Goal: Information Seeking & Learning: Learn about a topic

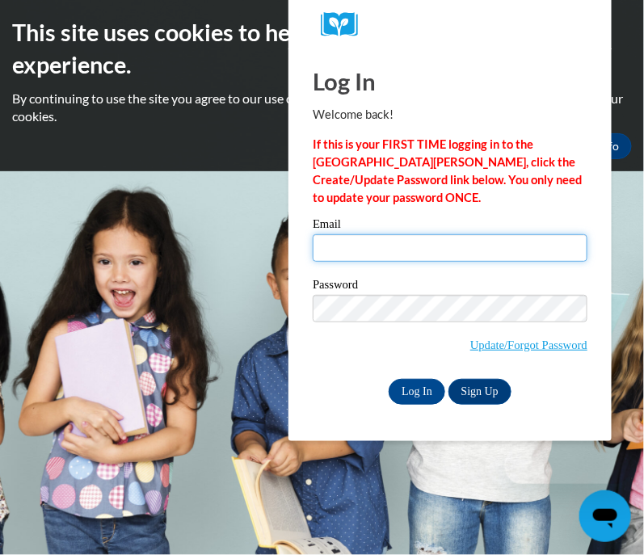
click at [368, 250] on input "Email" at bounding box center [449, 247] width 275 height 27
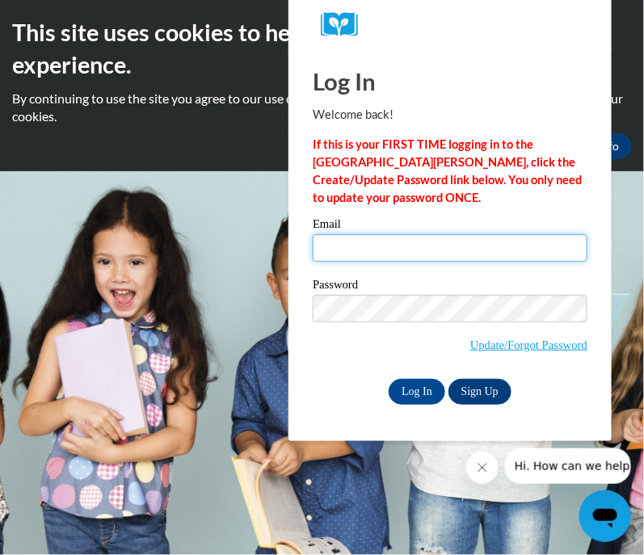
type input "jgogolewski@wbsd-schools.org"
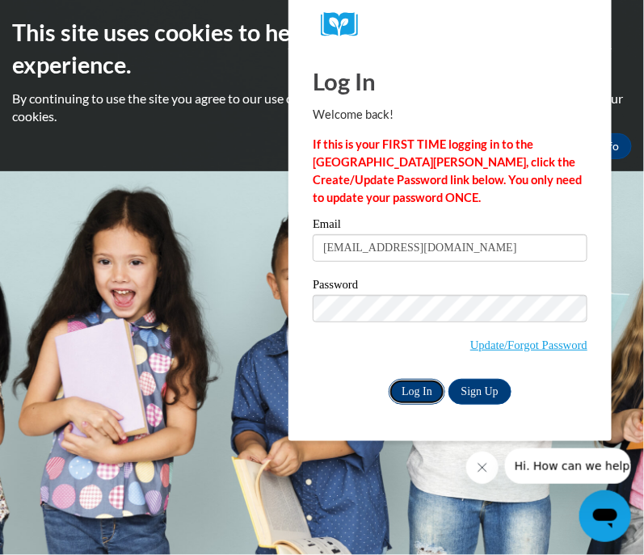
click at [426, 389] on input "Log In" at bounding box center [416, 392] width 57 height 26
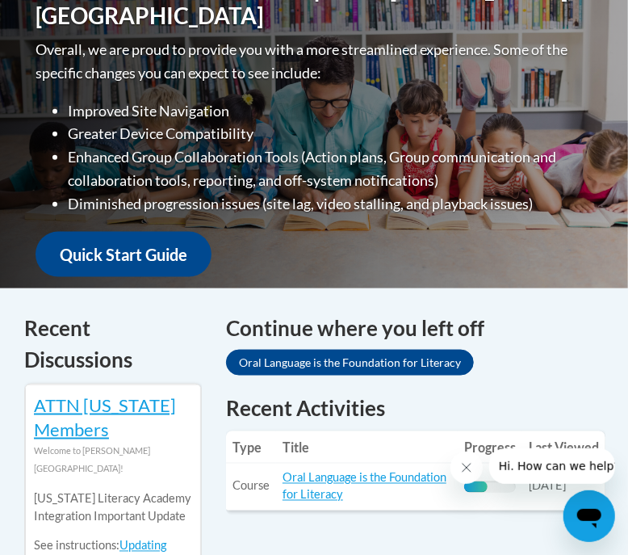
scroll to position [696, 0]
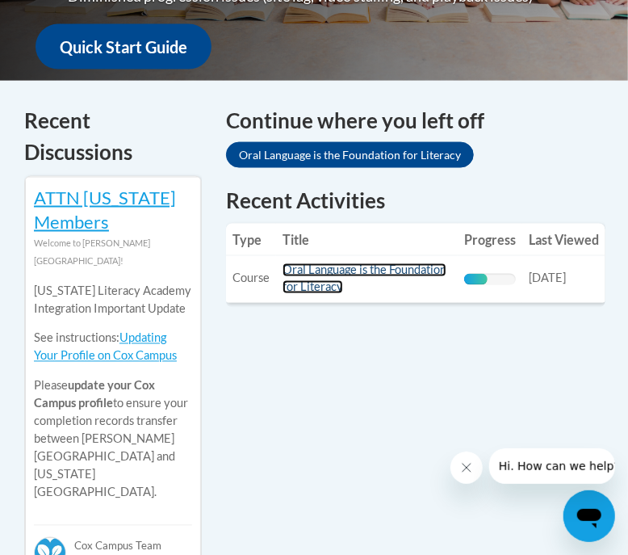
click at [346, 270] on link "Oral Language is the Foundation for Literacy" at bounding box center [365, 278] width 164 height 31
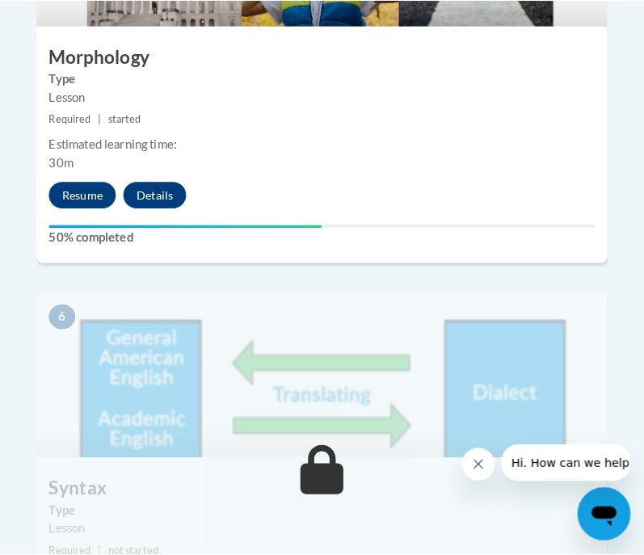
scroll to position [2422, 0]
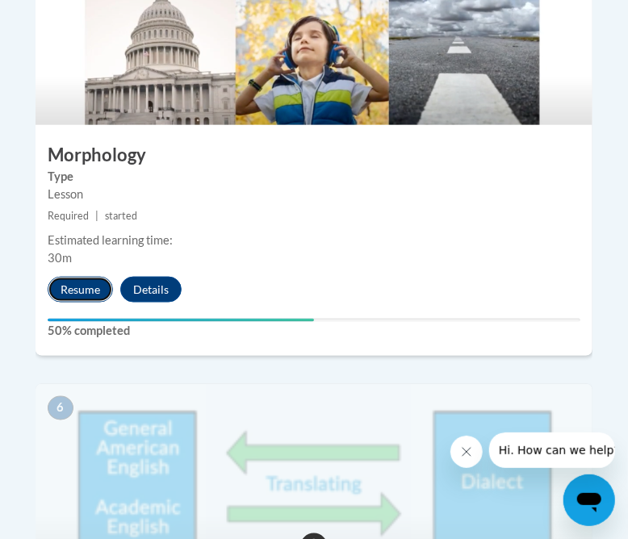
click at [65, 277] on button "Resume" at bounding box center [80, 290] width 65 height 26
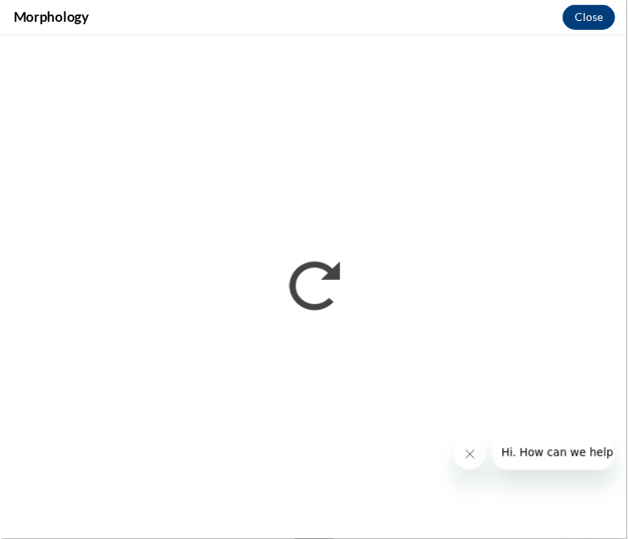
scroll to position [0, 0]
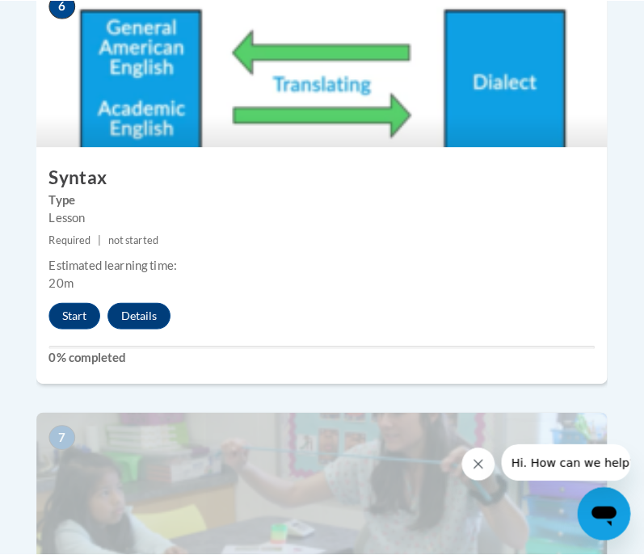
scroll to position [2926, 0]
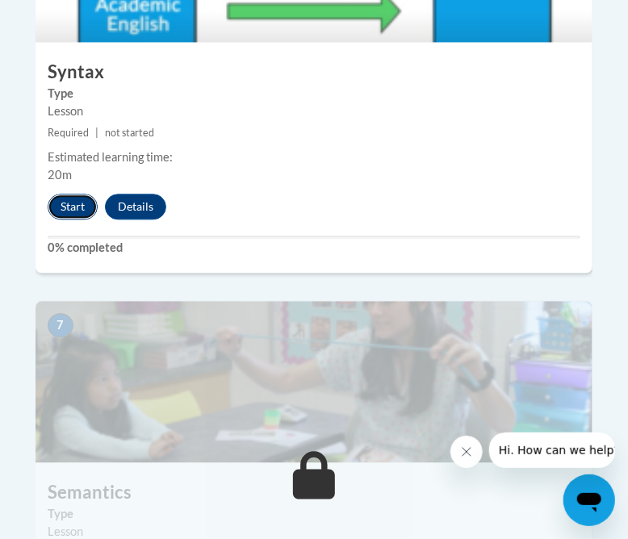
click at [72, 194] on button "Start" at bounding box center [73, 207] width 50 height 26
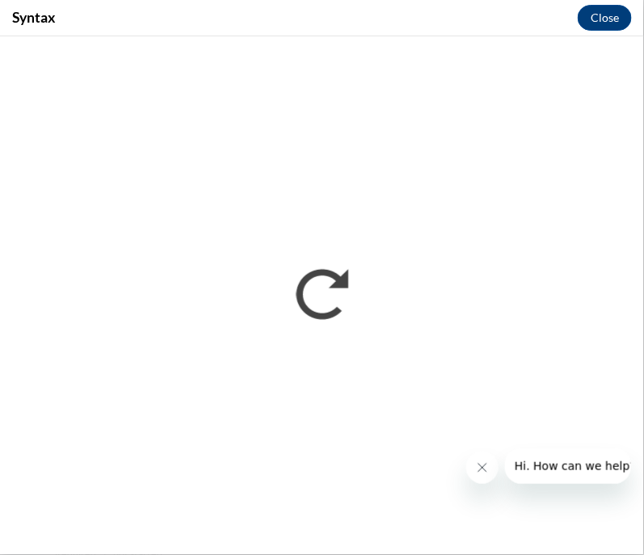
scroll to position [0, 0]
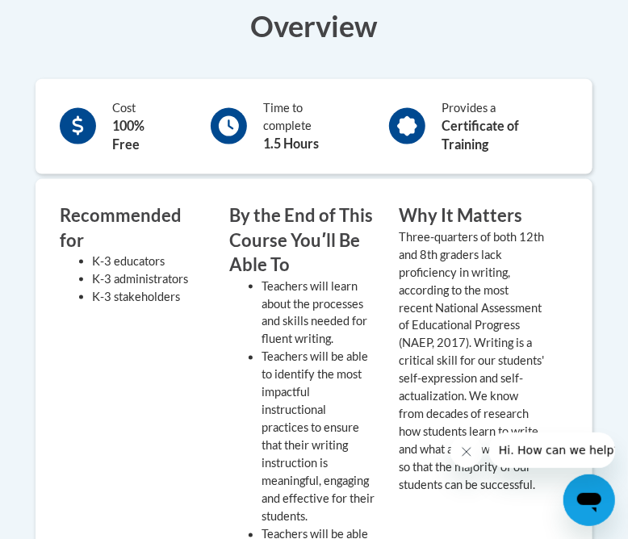
scroll to position [20, 0]
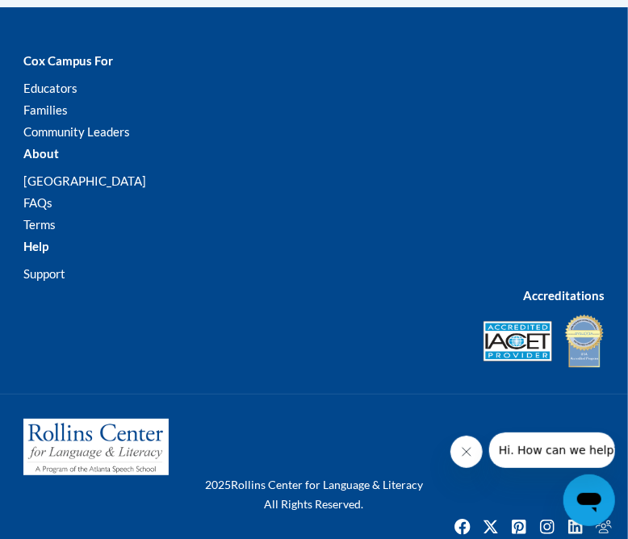
scroll to position [1110, 0]
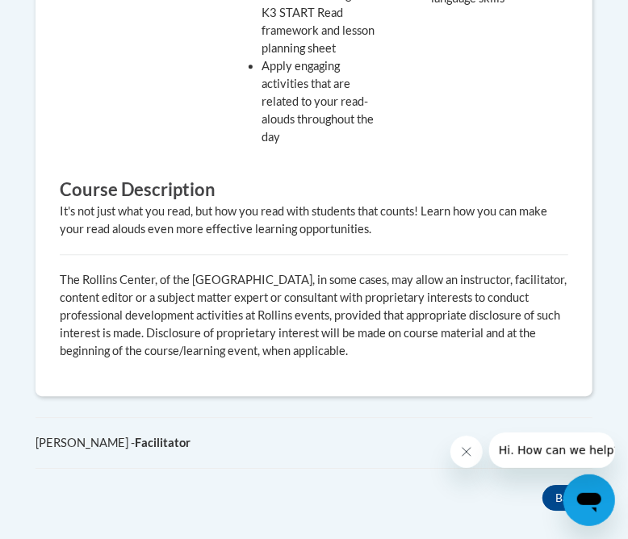
scroll to position [1014, 0]
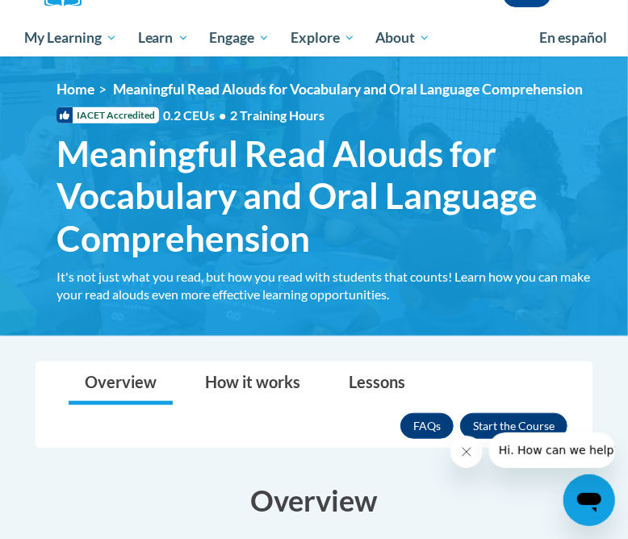
scroll to position [303, 0]
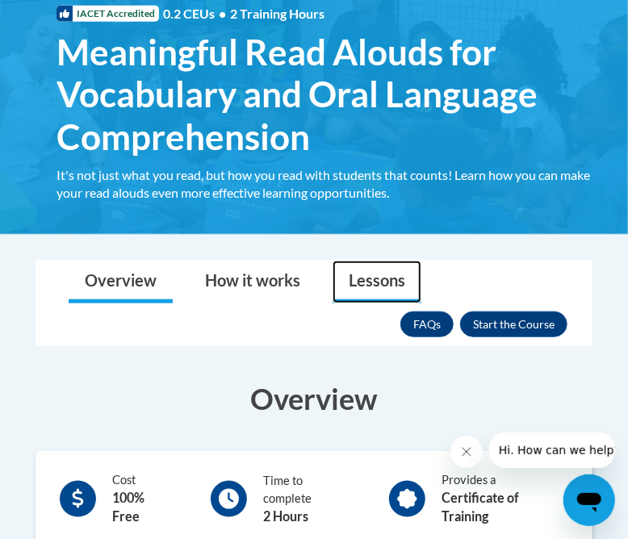
click at [366, 271] on link "Lessons" at bounding box center [377, 282] width 89 height 43
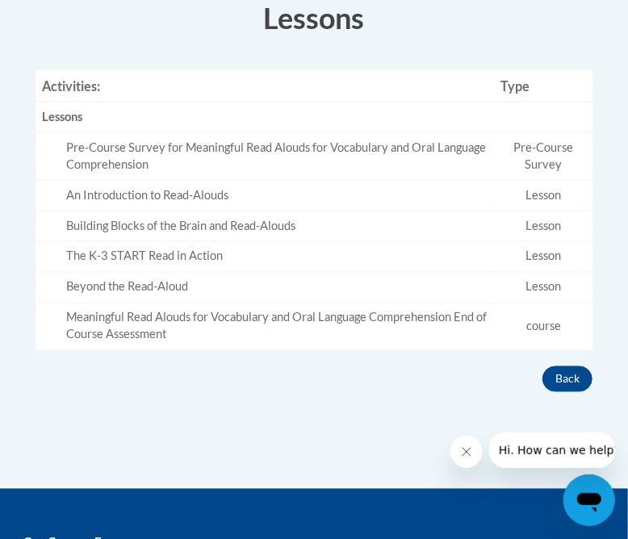
scroll to position [583, 0]
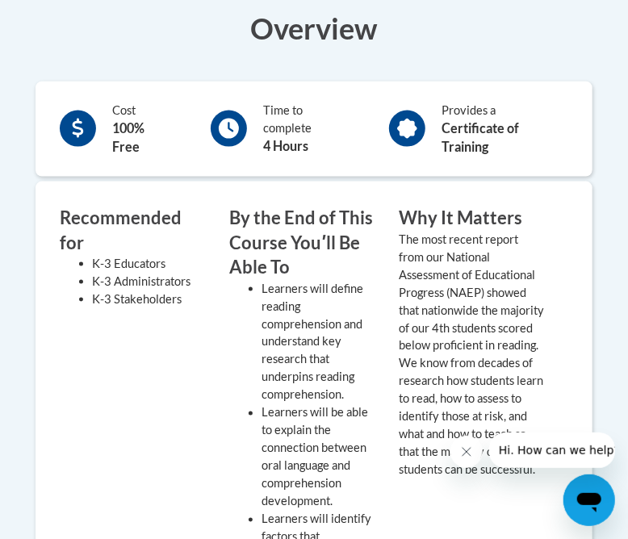
scroll to position [505, 0]
